Goal: Task Accomplishment & Management: Manage account settings

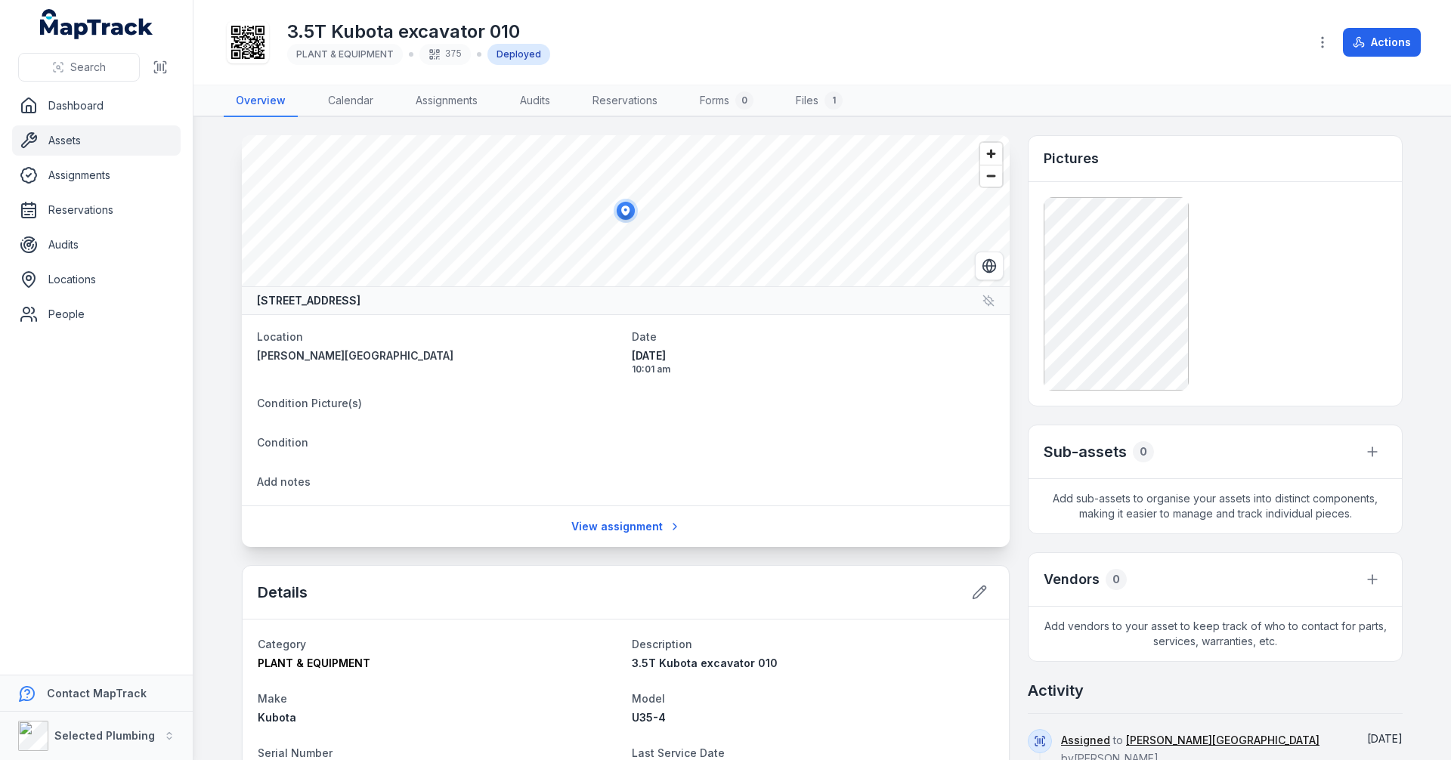
click at [218, 308] on main "[STREET_ADDRESS] Location [PERSON_NAME][GEOGRAPHIC_DATA] Date [DATE] 10:01 am C…" at bounding box center [822, 438] width 1258 height 643
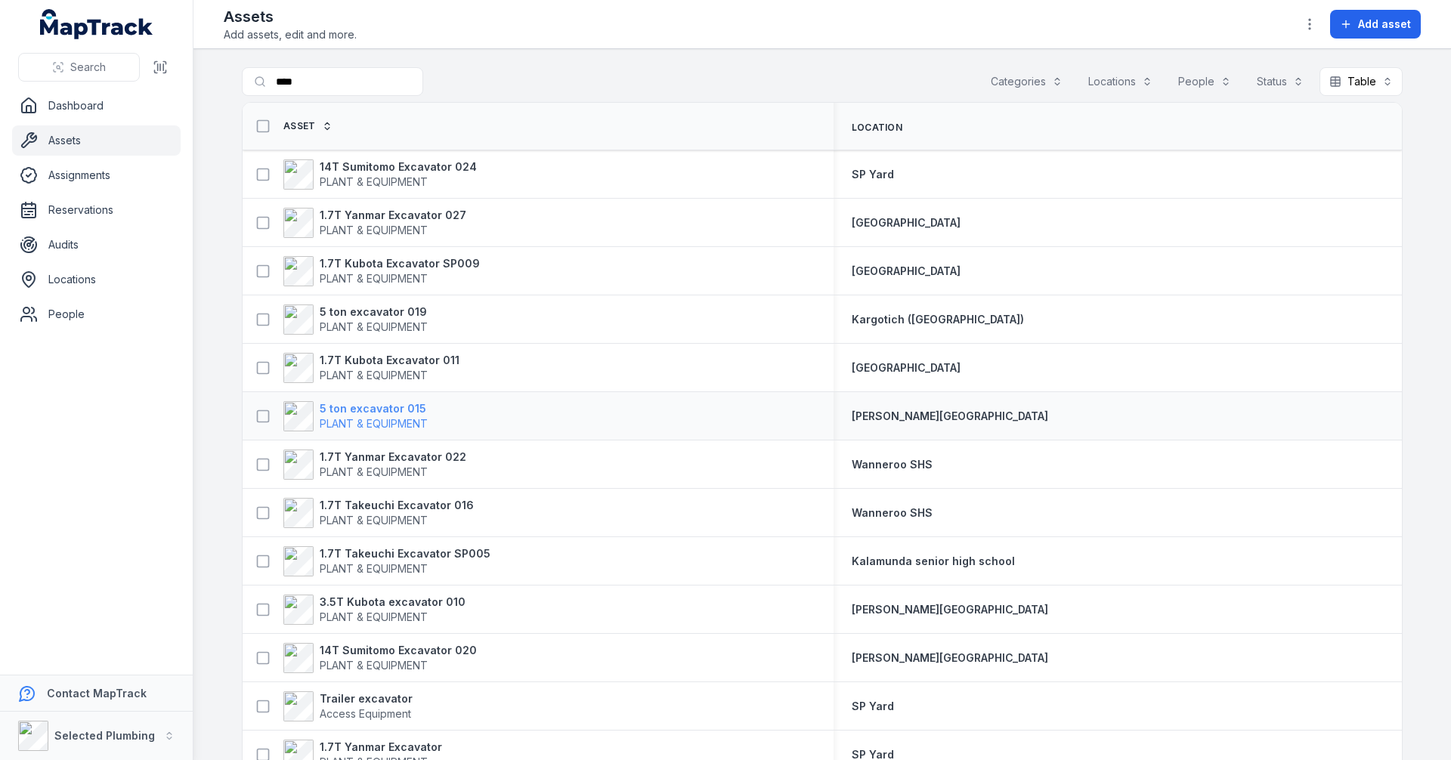
click at [375, 409] on strong "5 ton excavator 015" at bounding box center [374, 408] width 108 height 15
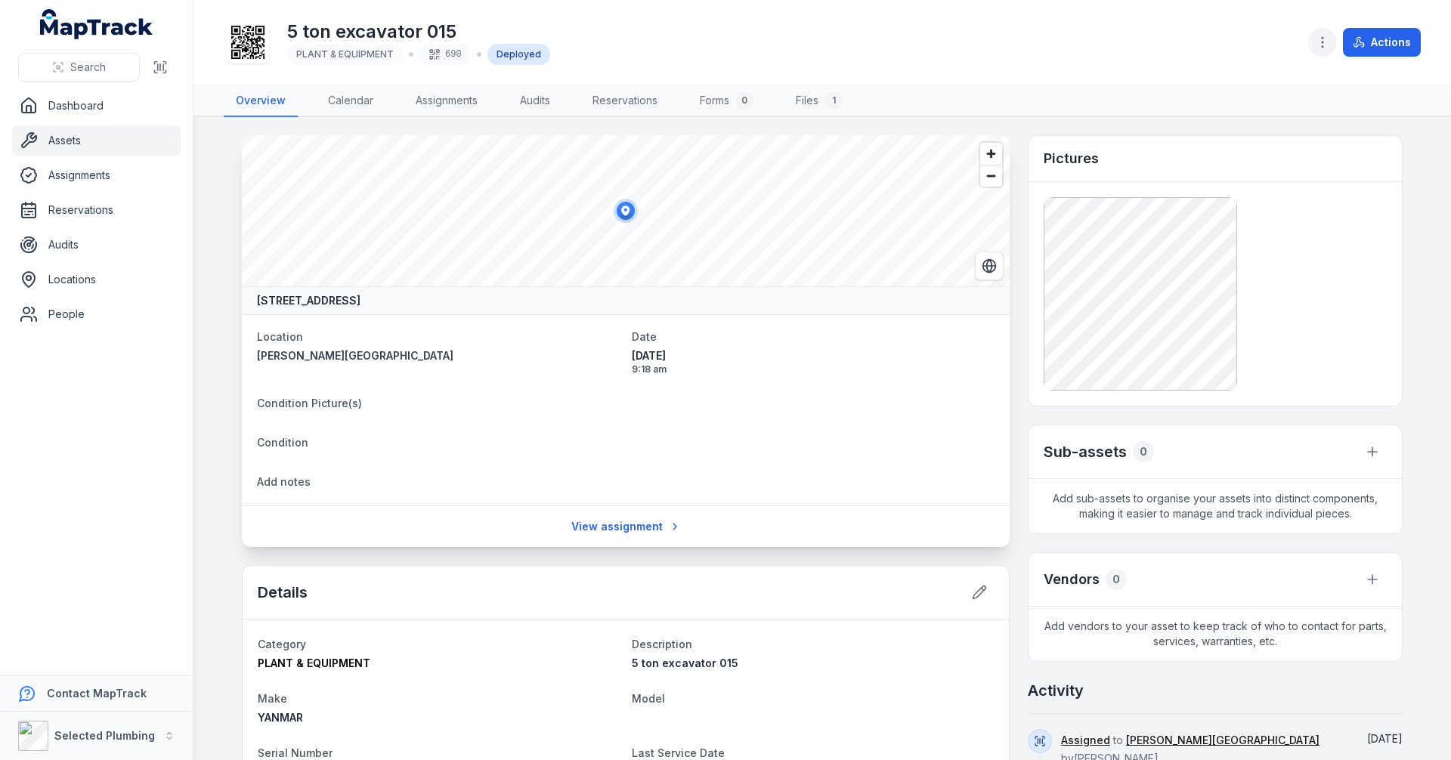
click at [1328, 46] on icon "button" at bounding box center [1322, 42] width 15 height 15
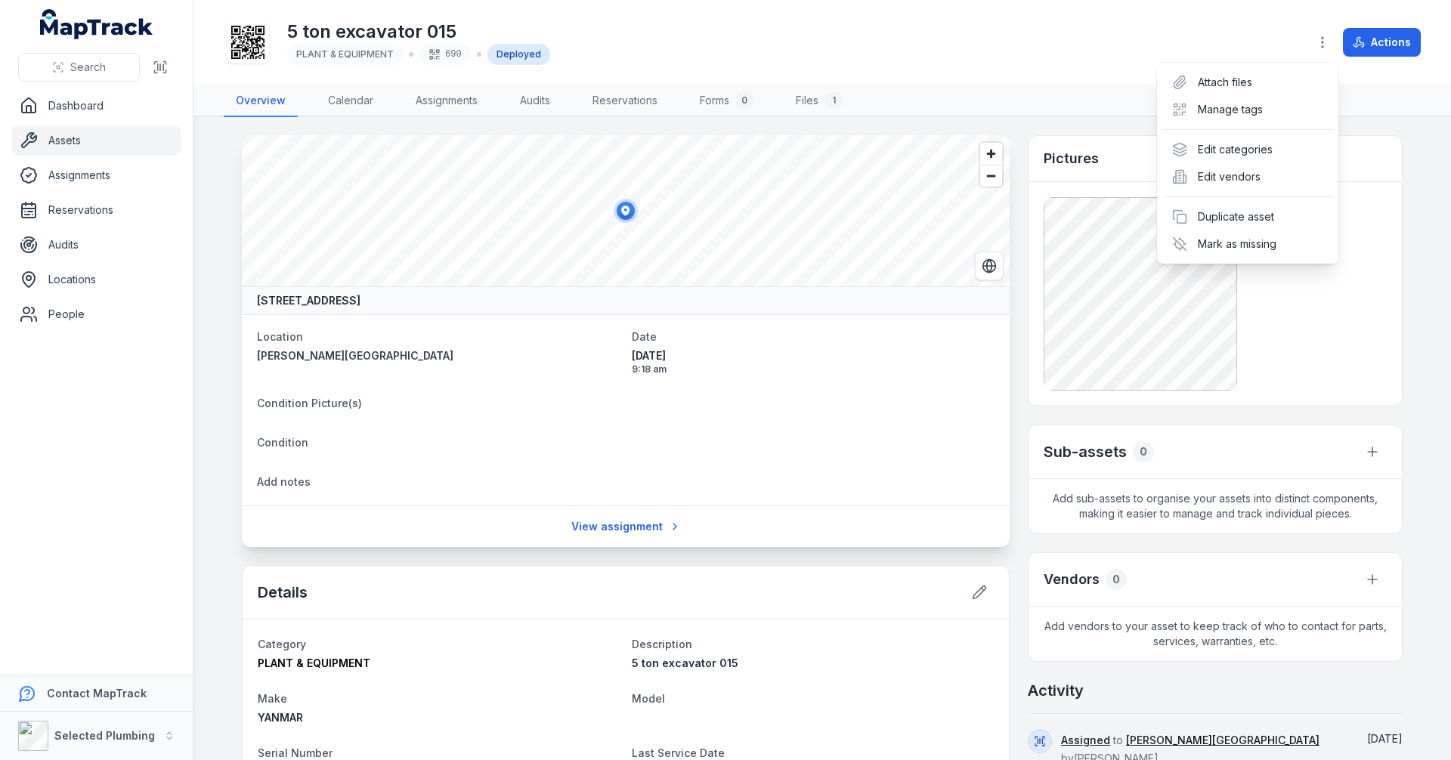
click at [1399, 39] on div "Actions" at bounding box center [1364, 42] width 113 height 29
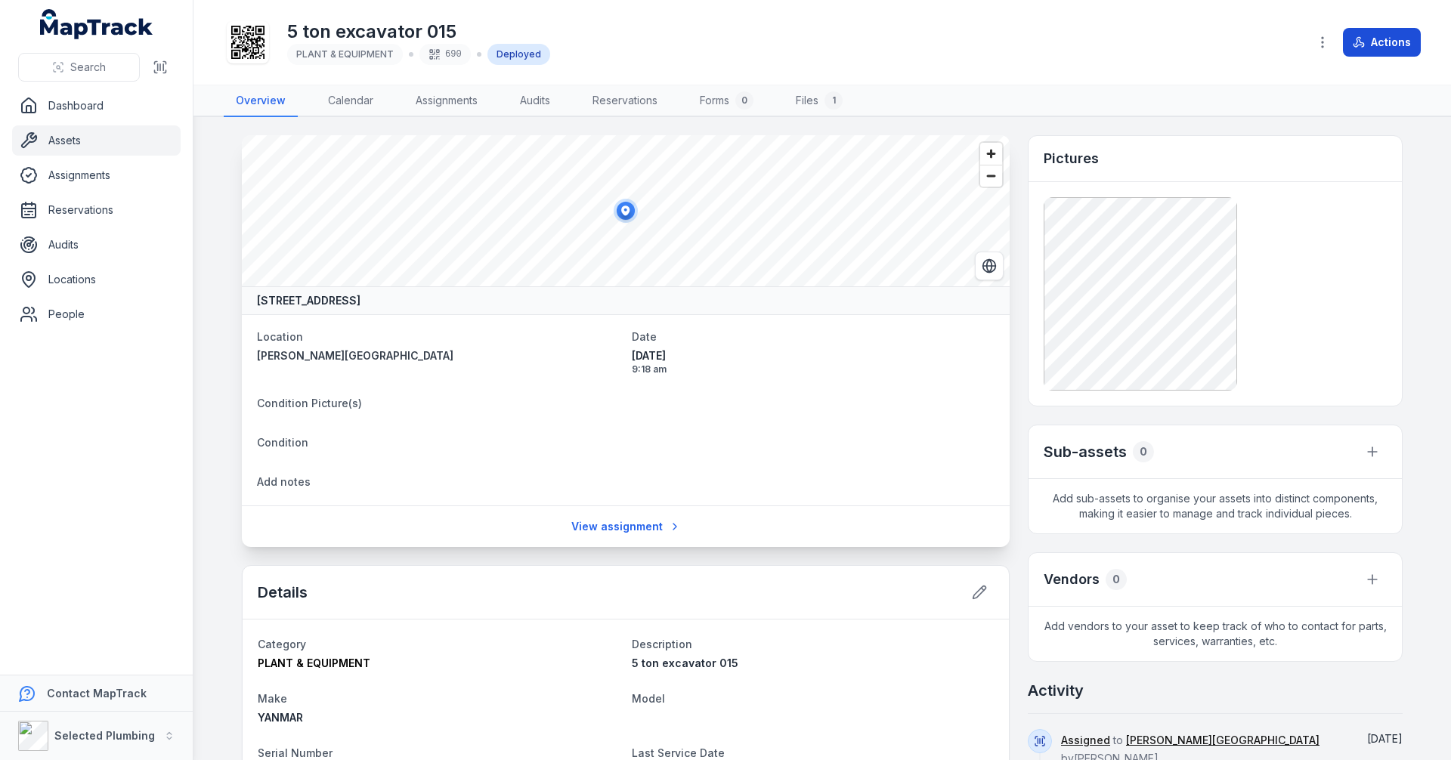
click at [1379, 44] on button "Actions" at bounding box center [1382, 42] width 78 height 29
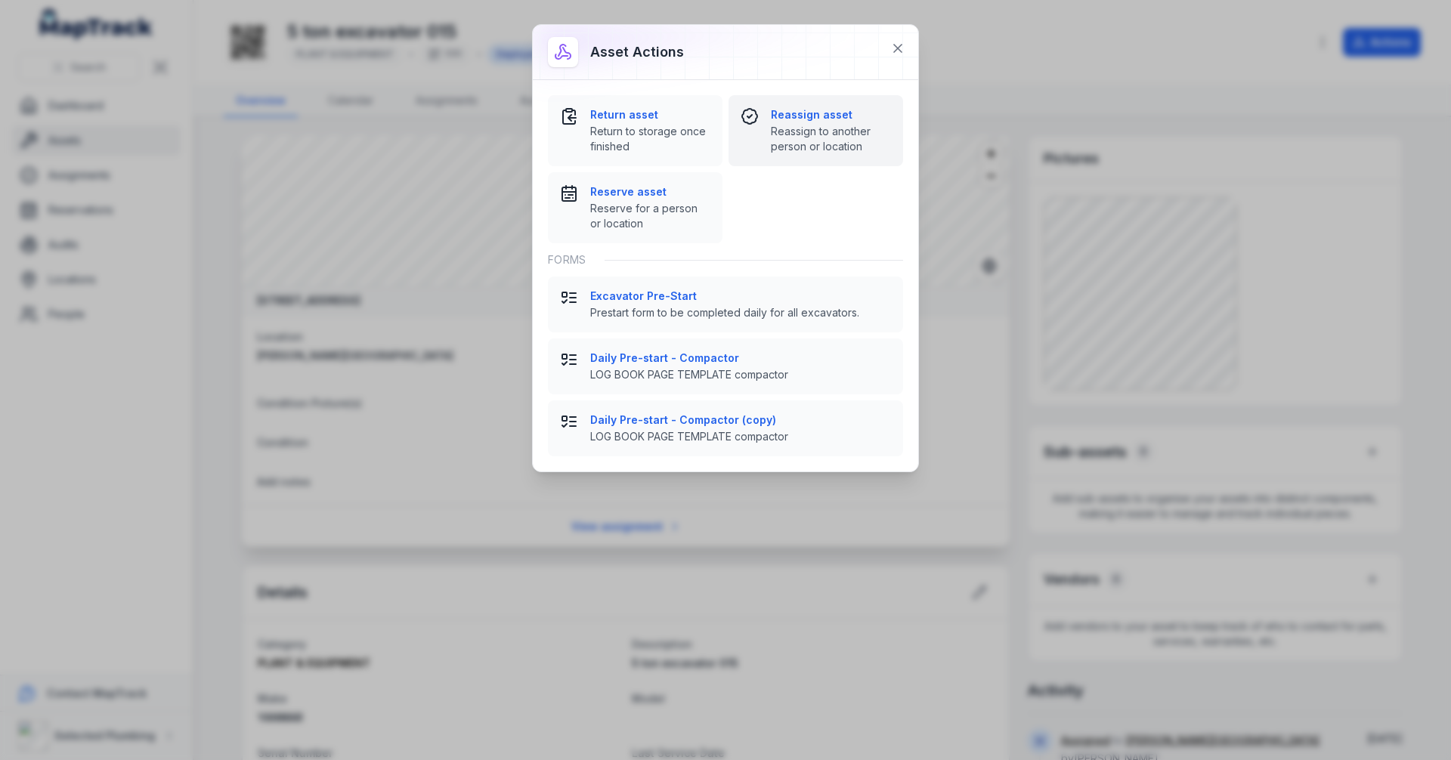
click at [800, 135] on span "Reassign to another person or location" at bounding box center [831, 139] width 120 height 30
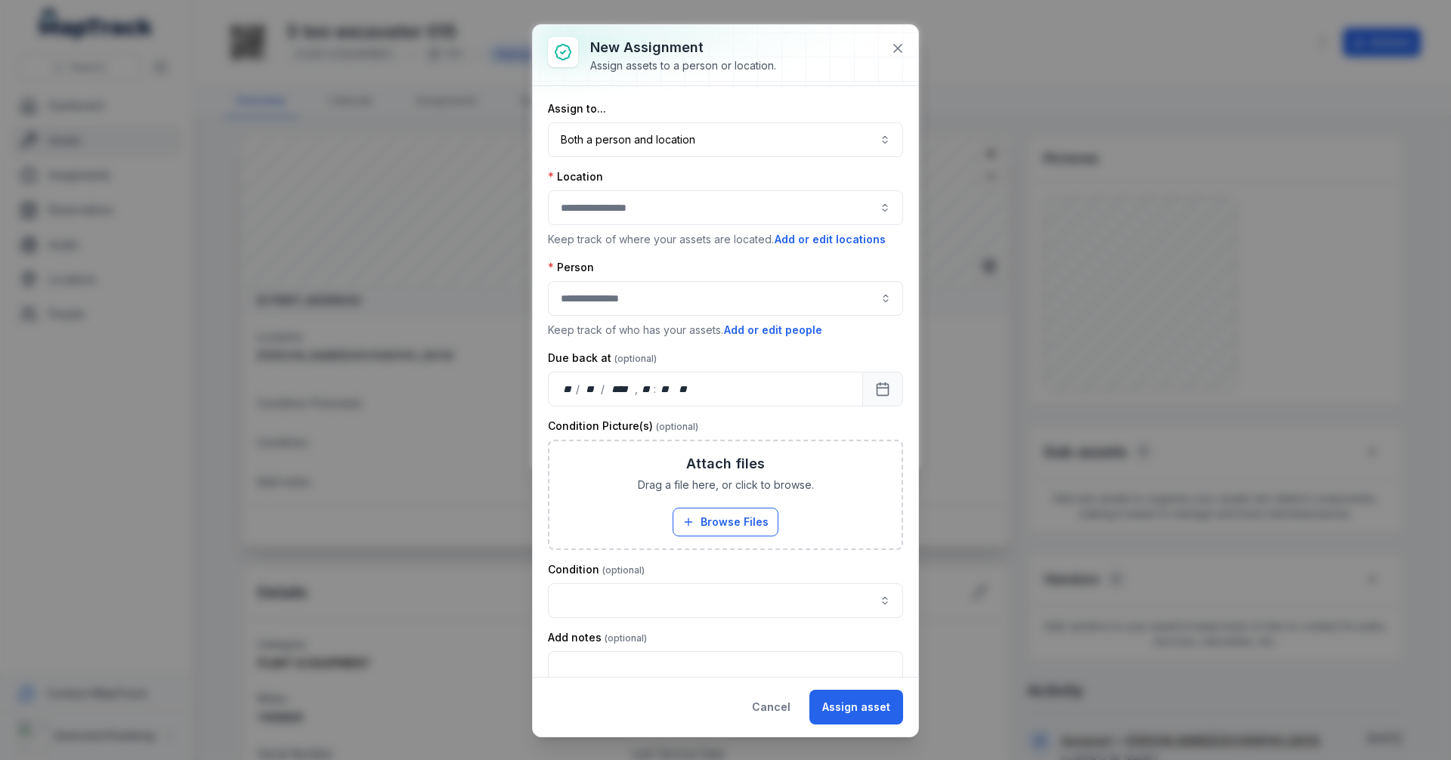
click at [716, 212] on button "button" at bounding box center [725, 207] width 355 height 35
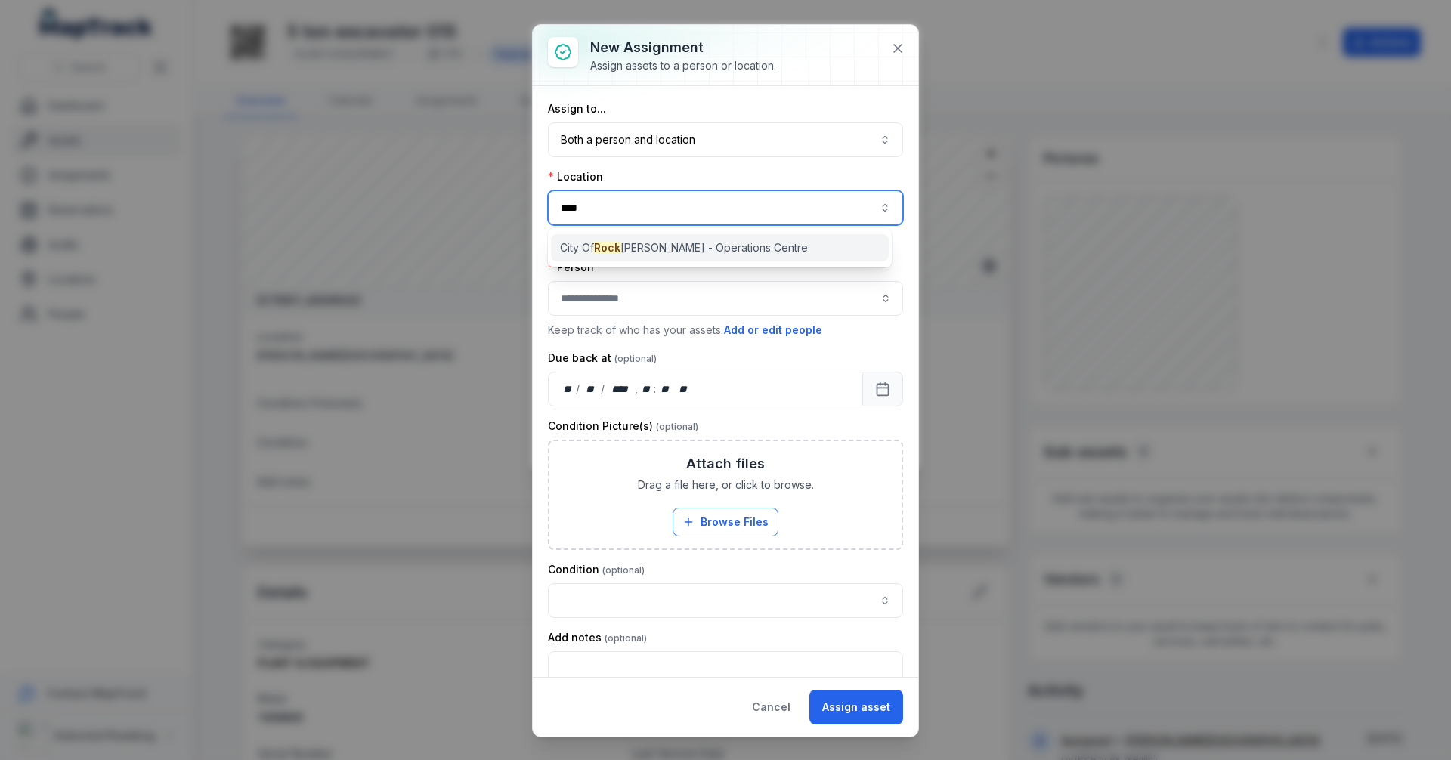
type input "****"
click at [680, 246] on span "City Of Rock [PERSON_NAME] - Operations Centre" at bounding box center [684, 247] width 248 height 15
type input "**********"
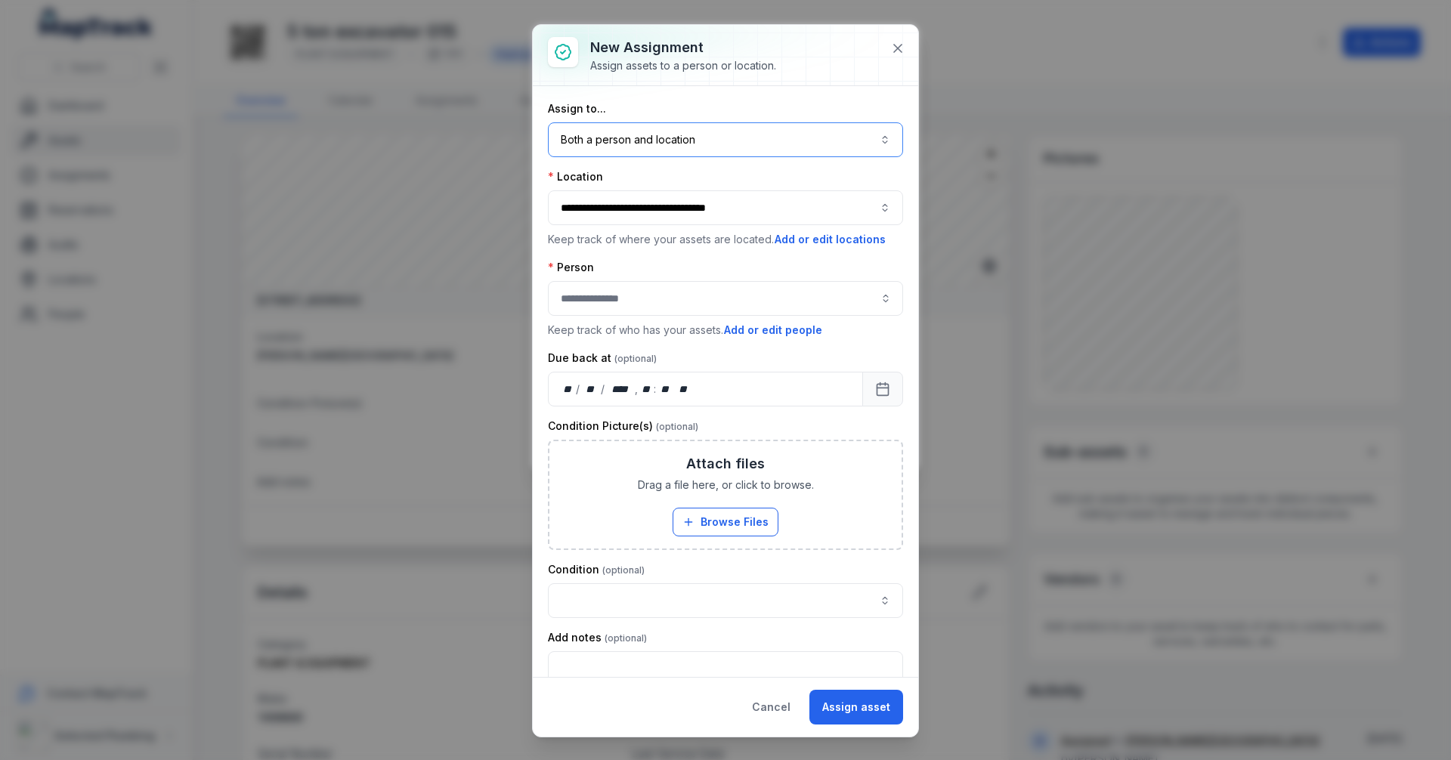
click at [874, 141] on button "Both a person and location ****" at bounding box center [725, 139] width 355 height 35
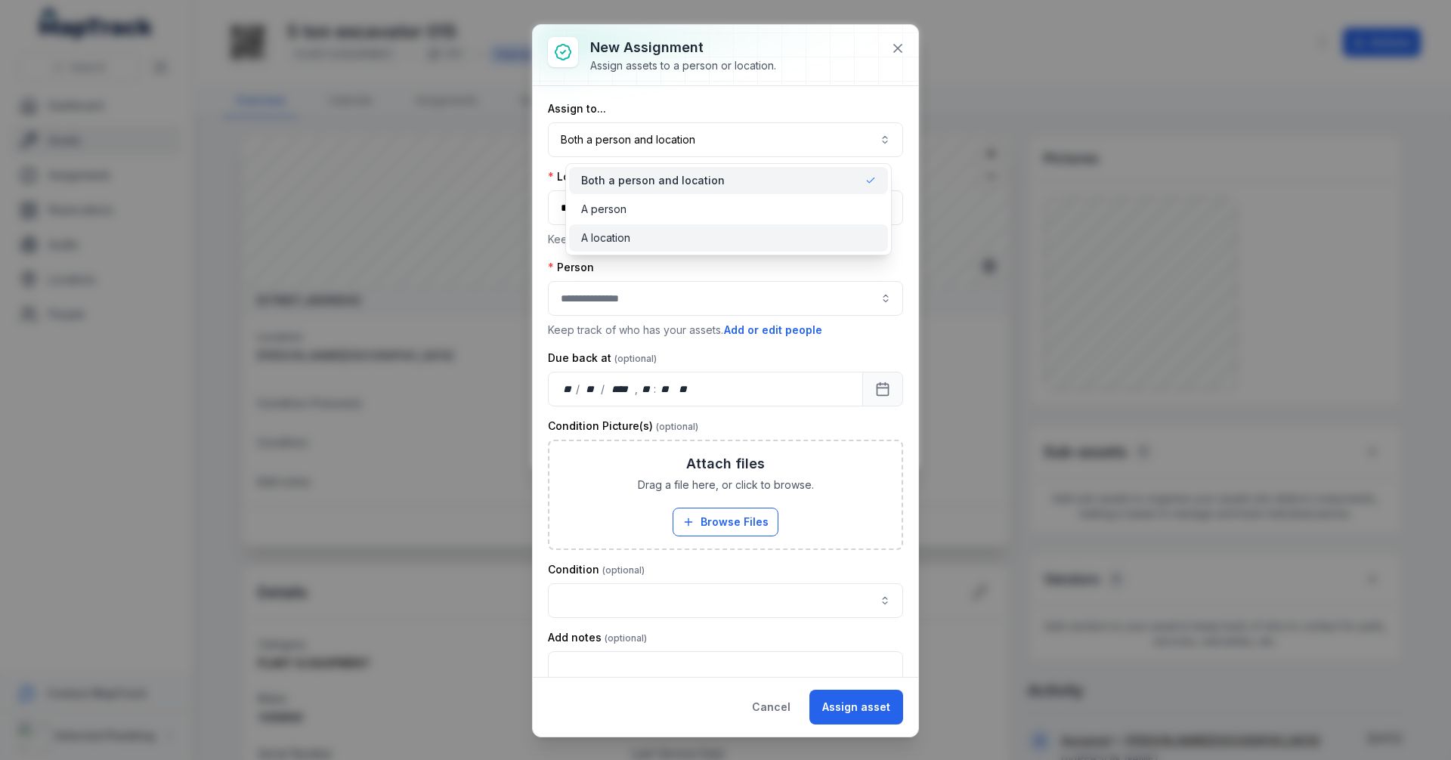
click at [622, 239] on span "A location" at bounding box center [605, 237] width 49 height 15
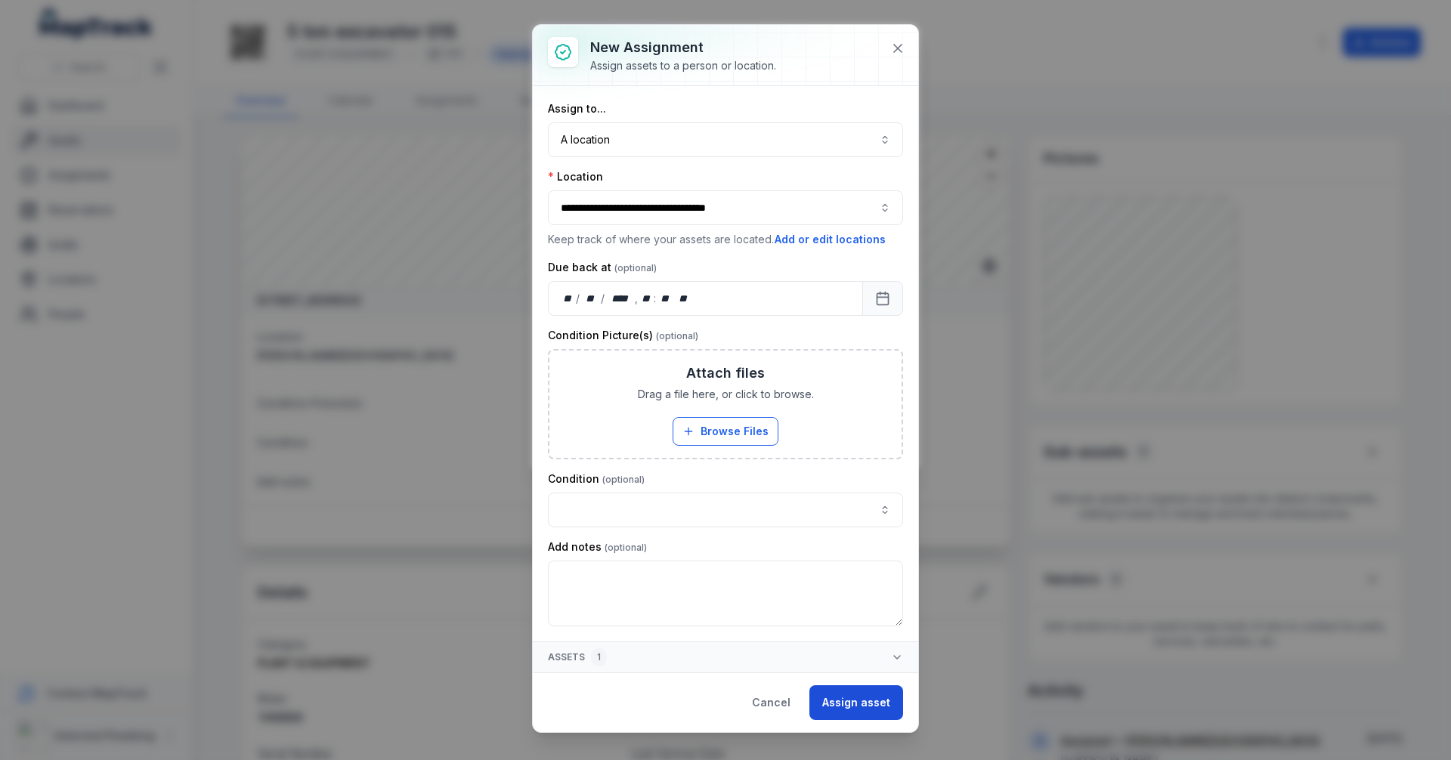
click at [852, 698] on button "Assign asset" at bounding box center [856, 702] width 94 height 35
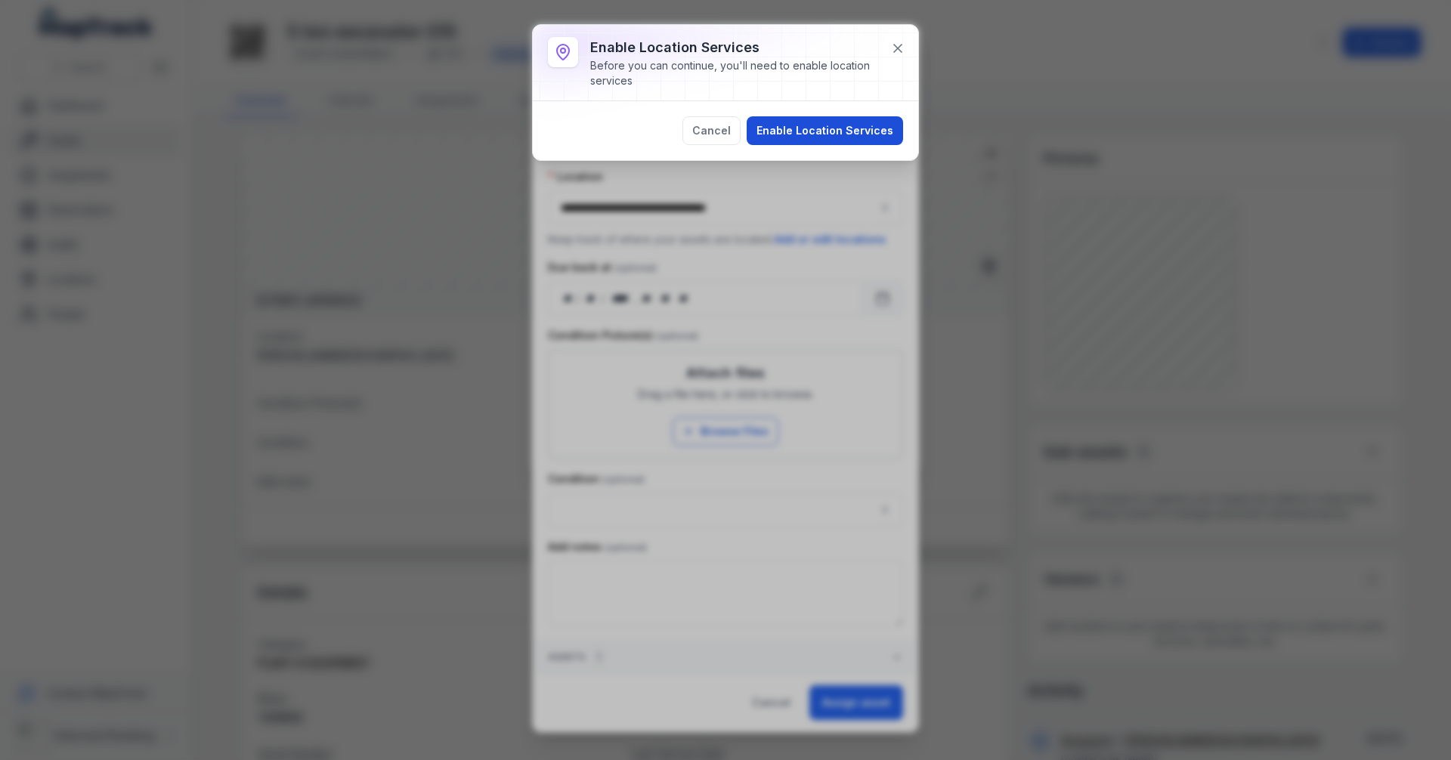
click at [836, 130] on button "Enable Location Services" at bounding box center [825, 130] width 156 height 29
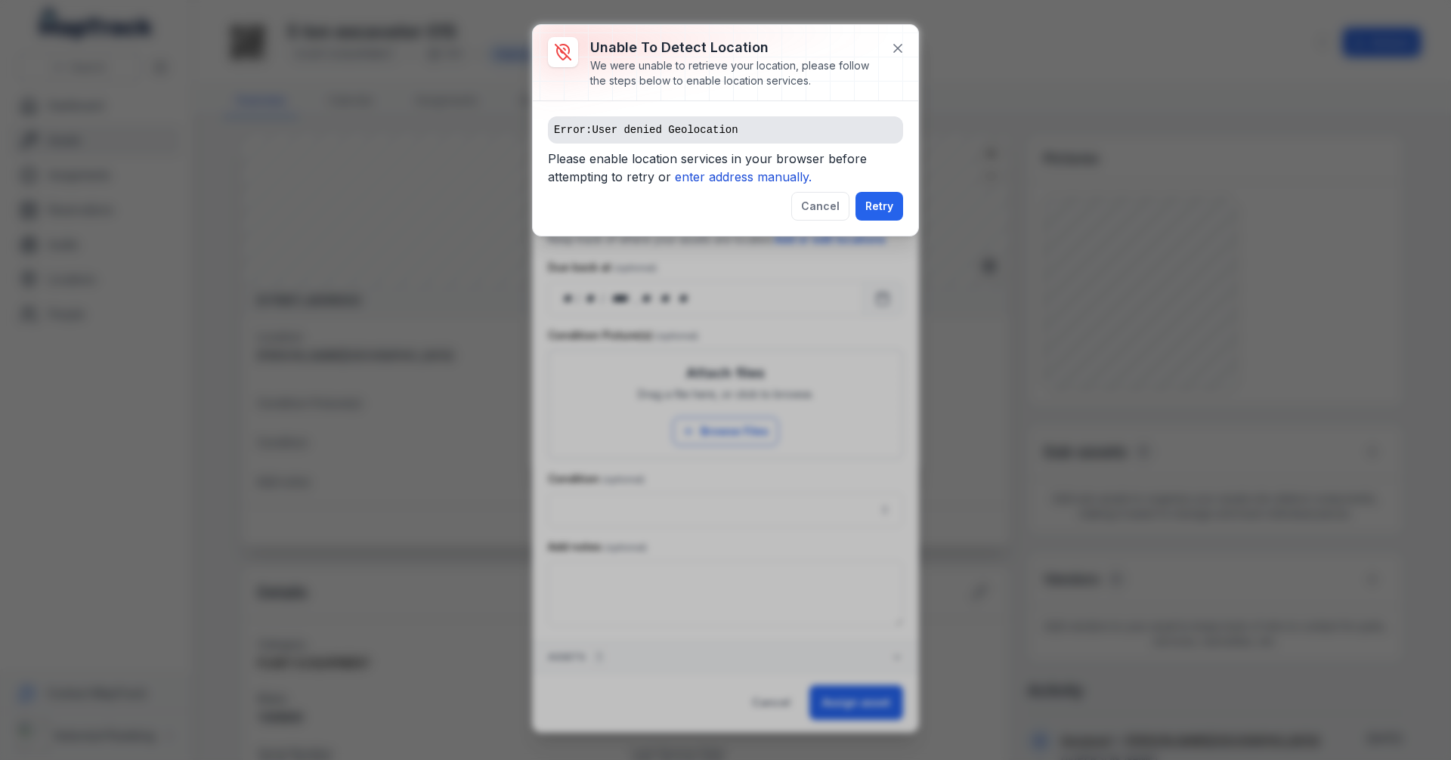
click at [743, 175] on icon "enter address manually." at bounding box center [743, 176] width 137 height 15
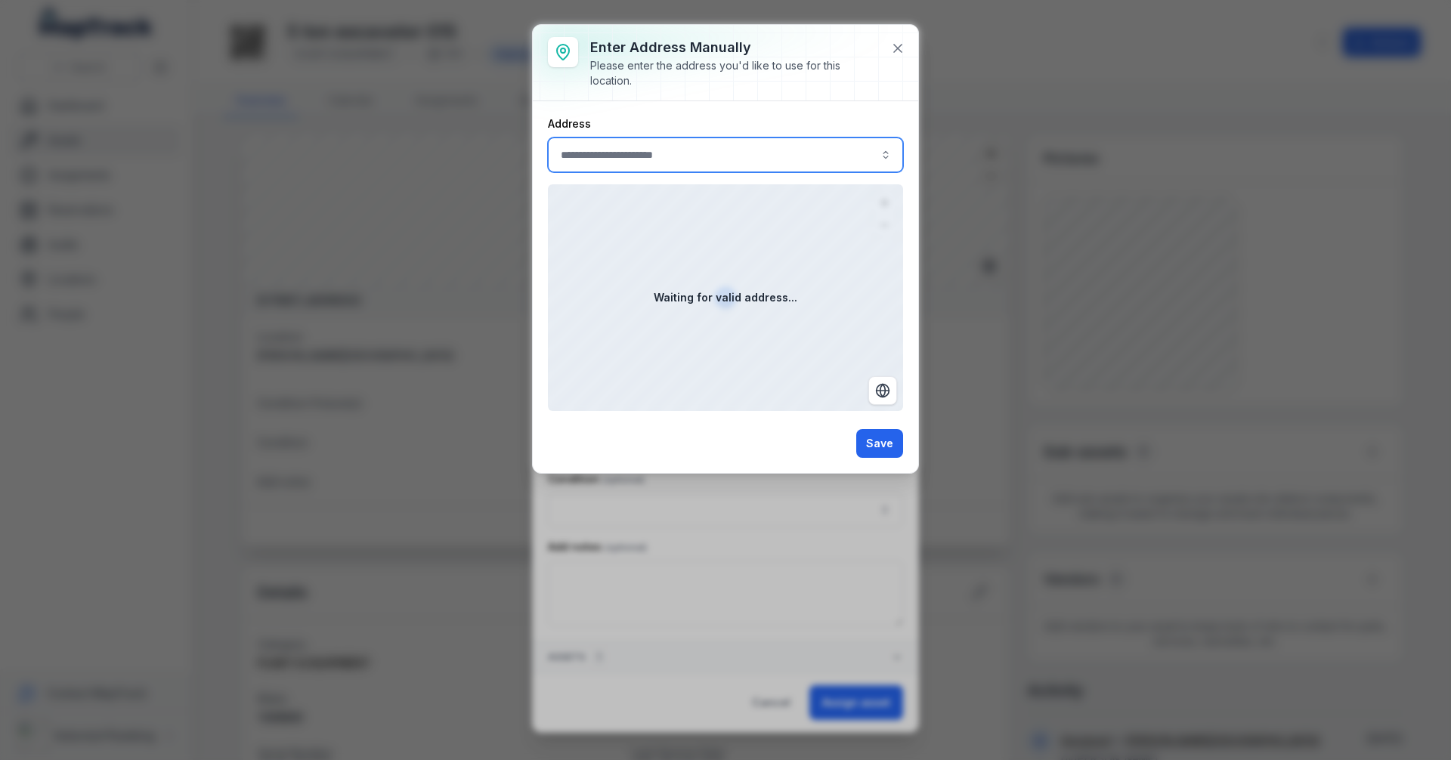
click at [672, 153] on input ":r110:-form-item-label" at bounding box center [725, 155] width 355 height 35
click at [902, 53] on div "Enter address manually Please enter the address you'd like to use for this loca…" at bounding box center [725, 249] width 385 height 448
click at [646, 156] on input ":r110:-form-item-label" at bounding box center [725, 155] width 355 height 35
type input "**********"
click at [665, 197] on span "[STREET_ADDRESS]" at bounding box center [614, 195] width 101 height 15
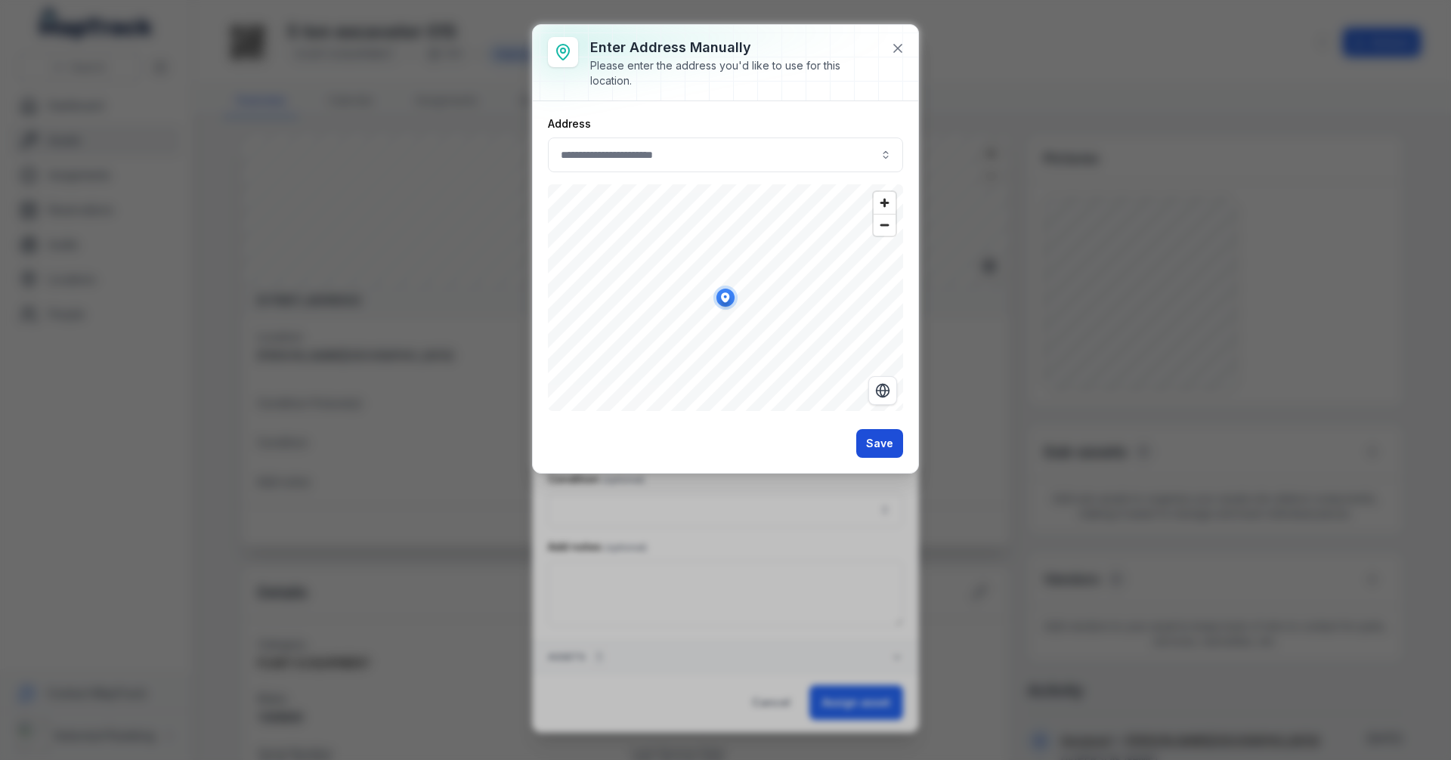
click at [877, 445] on button "Save" at bounding box center [879, 443] width 47 height 29
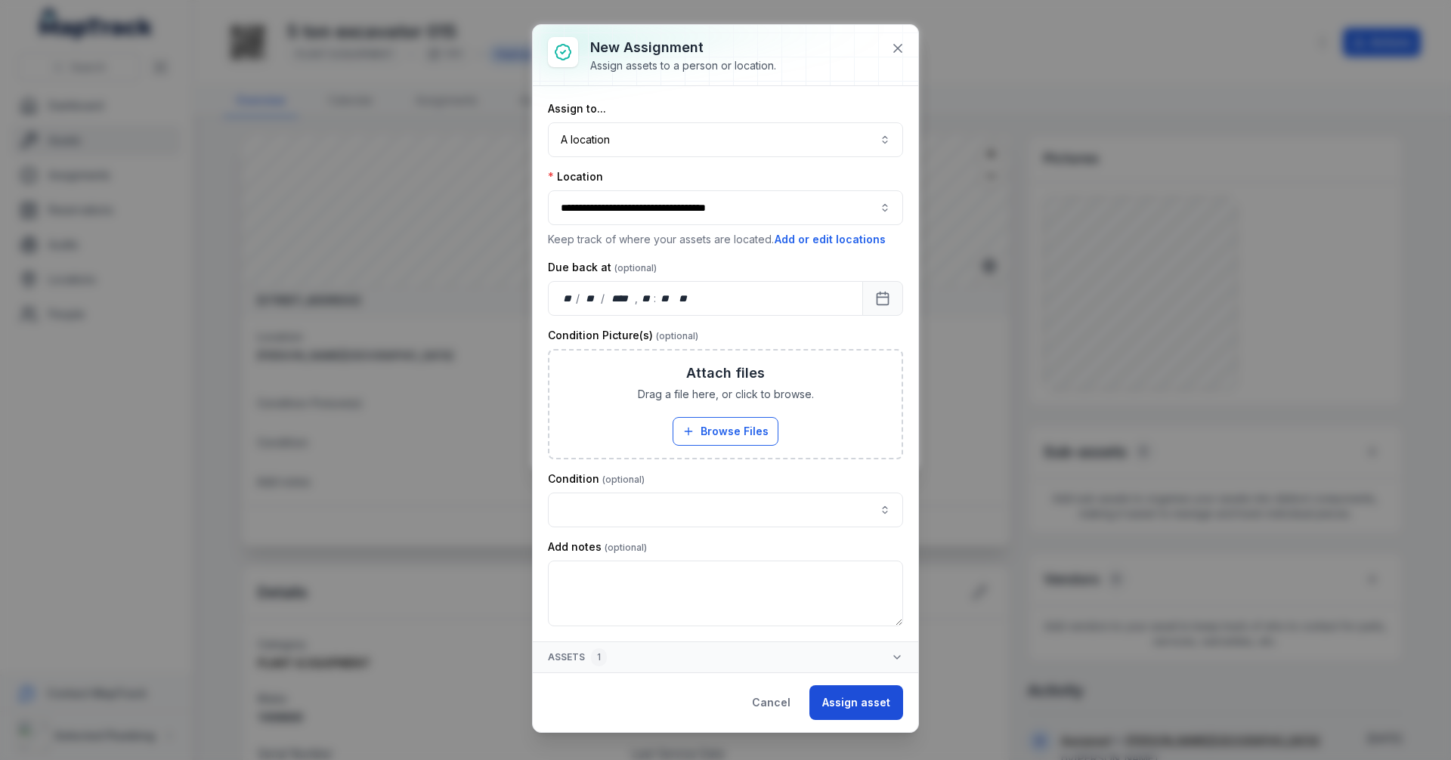
click at [862, 706] on button "Assign asset" at bounding box center [856, 702] width 94 height 35
